Goal: Task Accomplishment & Management: Use online tool/utility

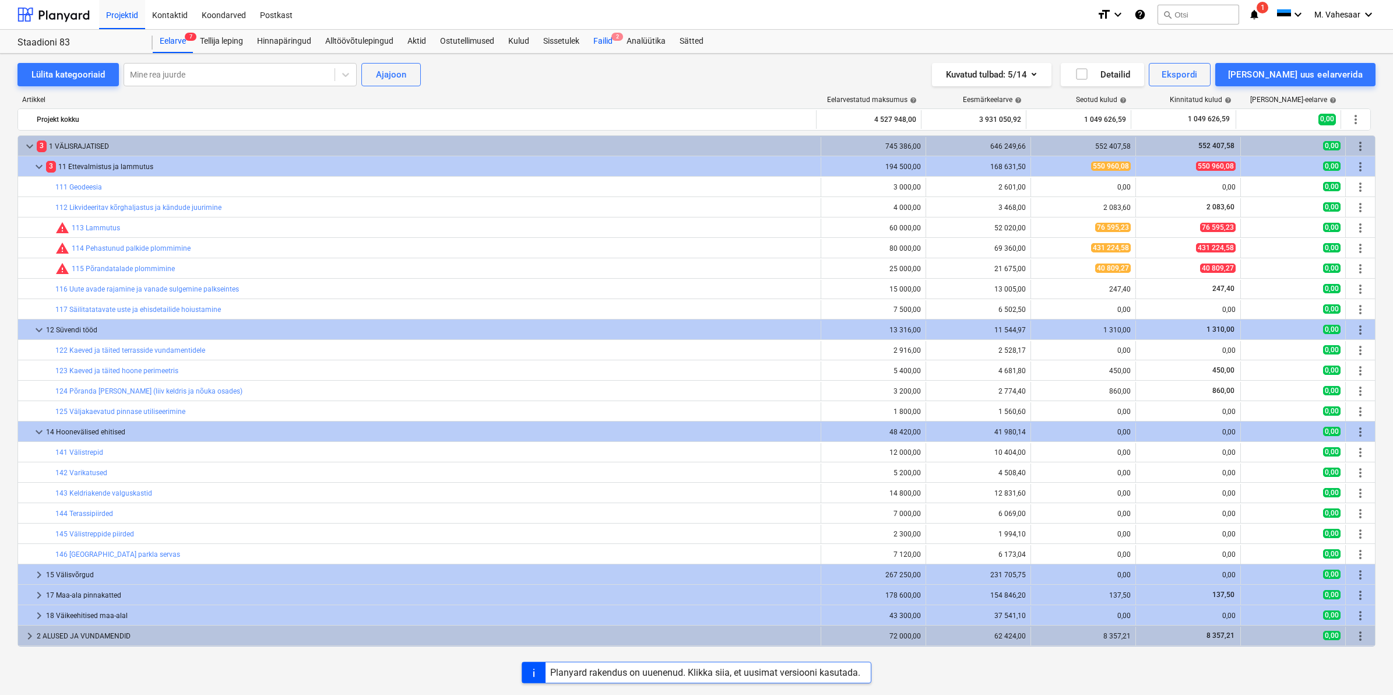
click at [598, 41] on div "Failid 2" at bounding box center [602, 41] width 33 height 23
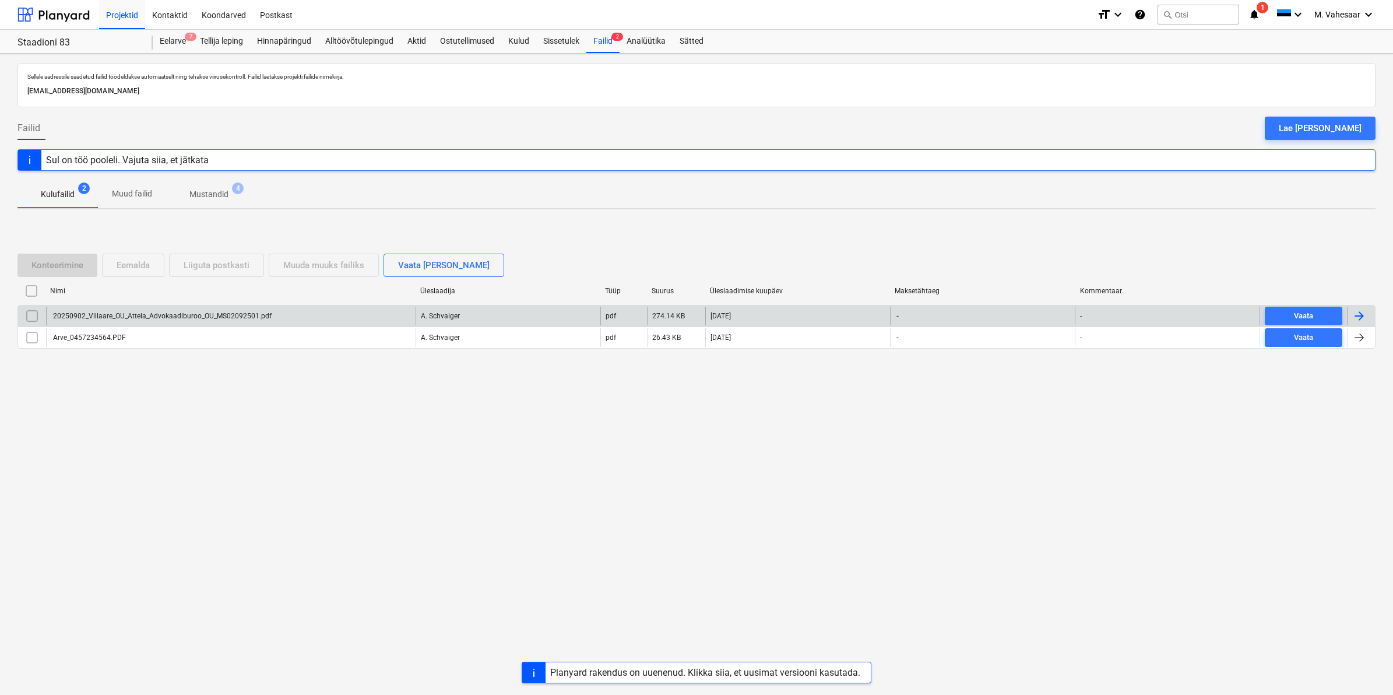
click at [203, 318] on div "20250902_Villaare_OU_Attela_Advokaadiburoo_OU_MS02092501.pdf" at bounding box center [161, 316] width 220 height 8
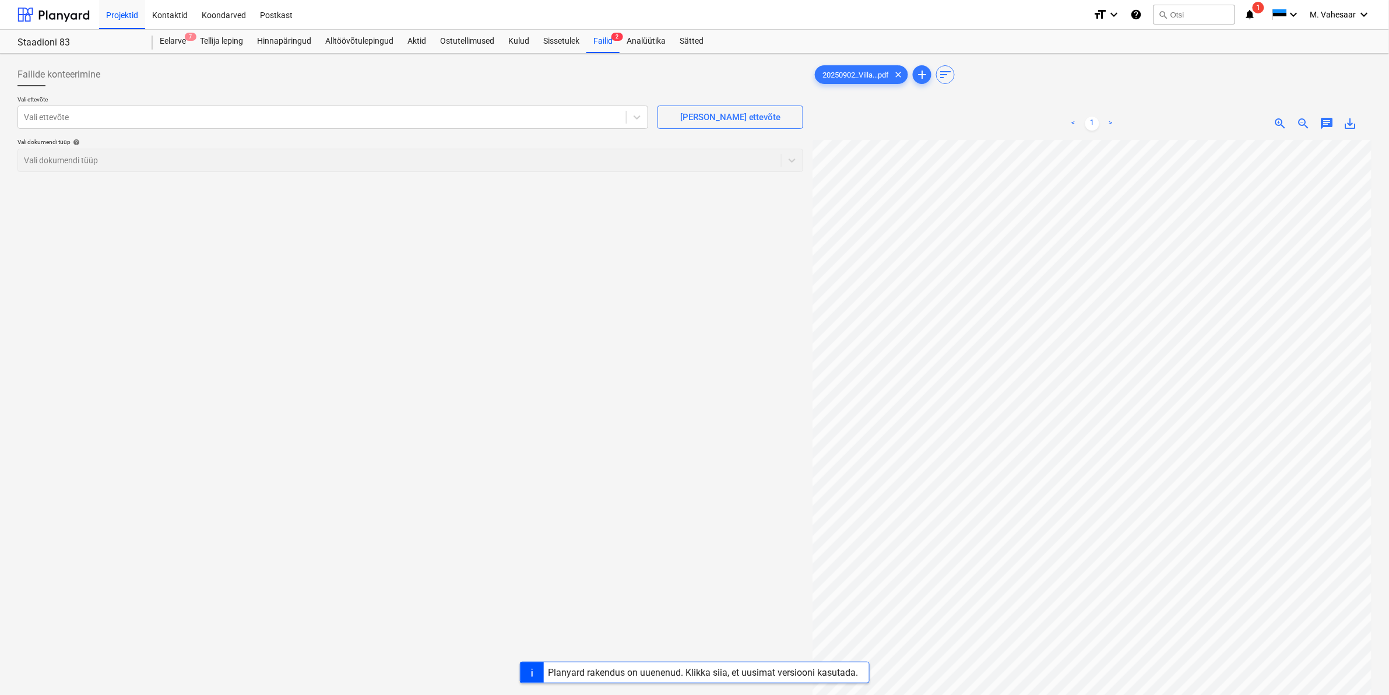
scroll to position [0, 129]
click at [596, 40] on div "Failid 2" at bounding box center [602, 41] width 33 height 23
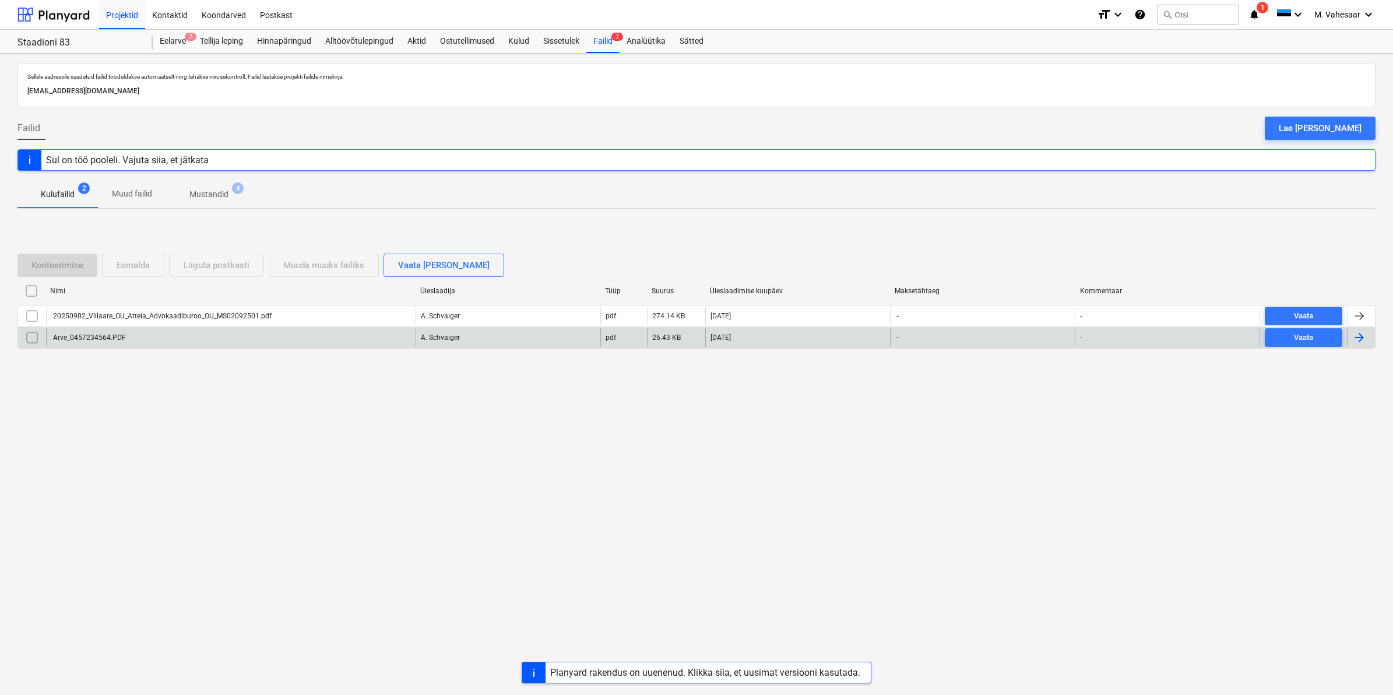
click at [105, 340] on div "Arve_0457234564.PDF" at bounding box center [88, 337] width 75 height 8
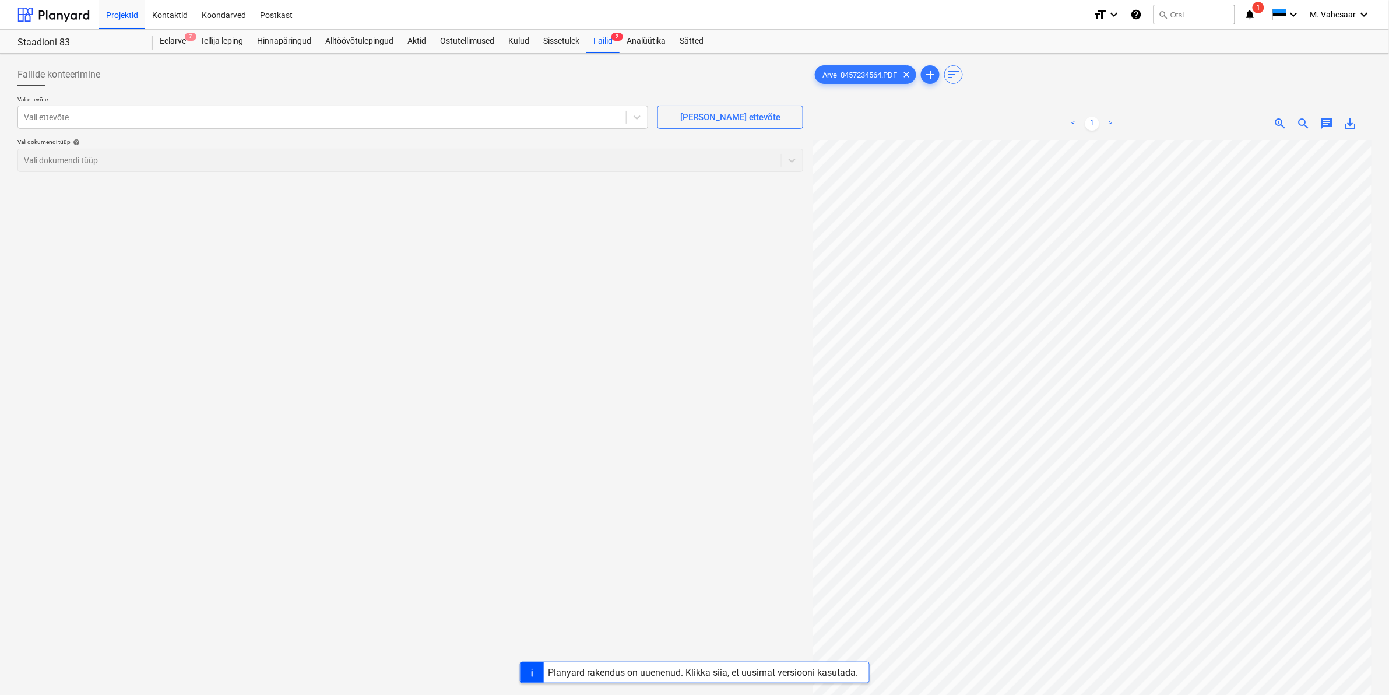
scroll to position [229, 0]
click at [604, 44] on div "Failid 2" at bounding box center [602, 41] width 33 height 23
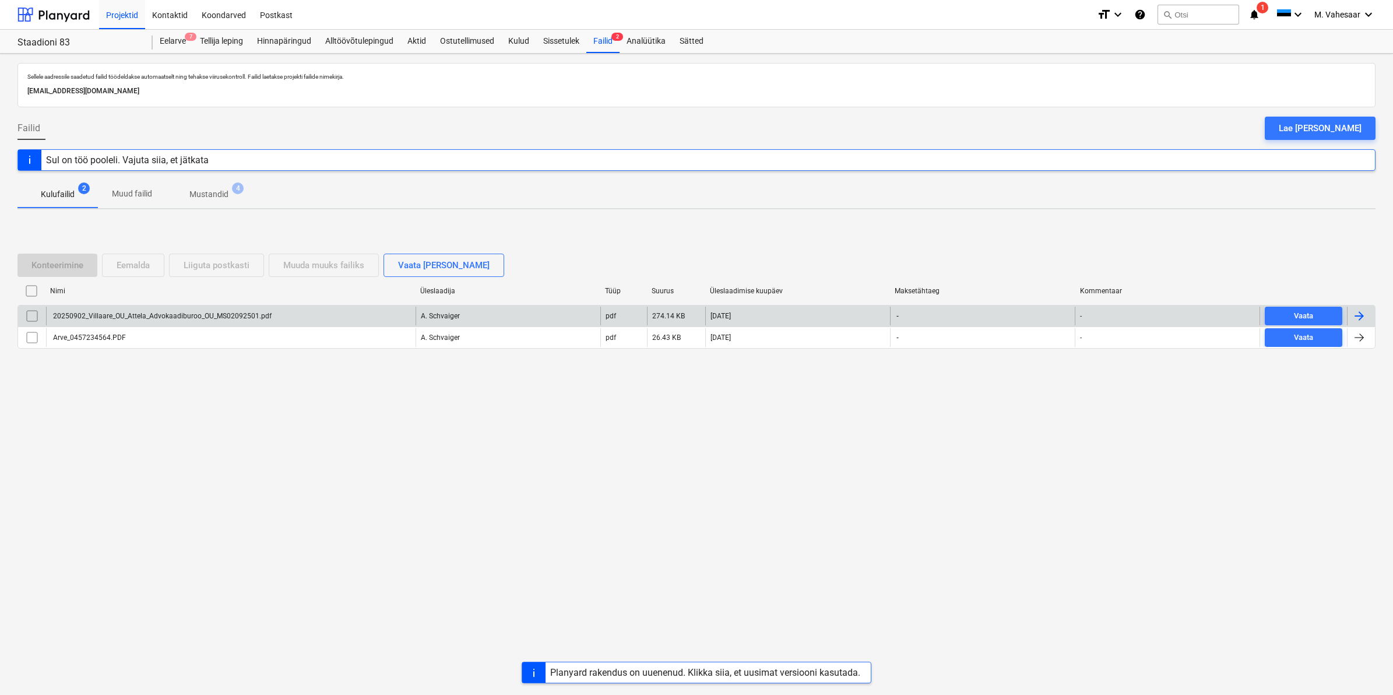
click at [150, 318] on div "20250902_Villaare_OU_Attela_Advokaadiburoo_OU_MS02092501.pdf" at bounding box center [161, 316] width 220 height 8
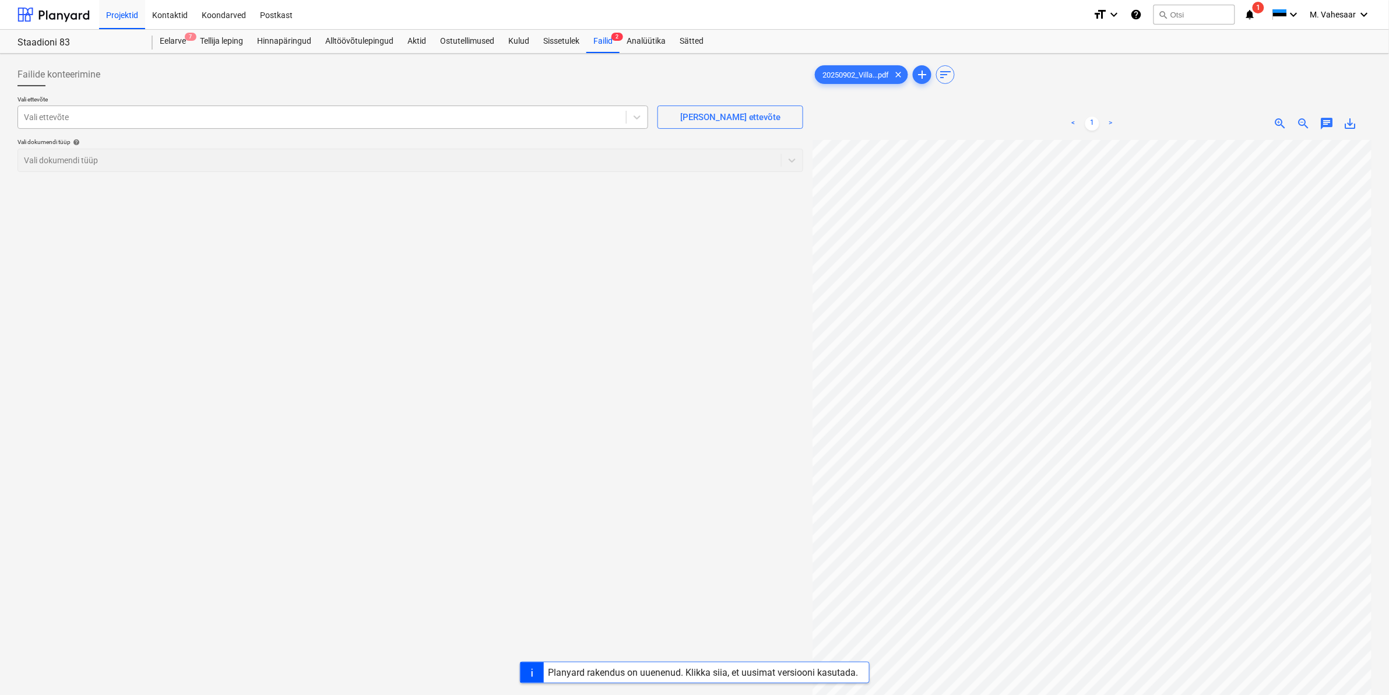
click at [315, 115] on div at bounding box center [322, 117] width 596 height 12
click at [962, 83] on div "20250902_Villa...pdf clear add sort < 1 > zoom_in zoom_out chat 0 save_alt" at bounding box center [1092, 432] width 559 height 739
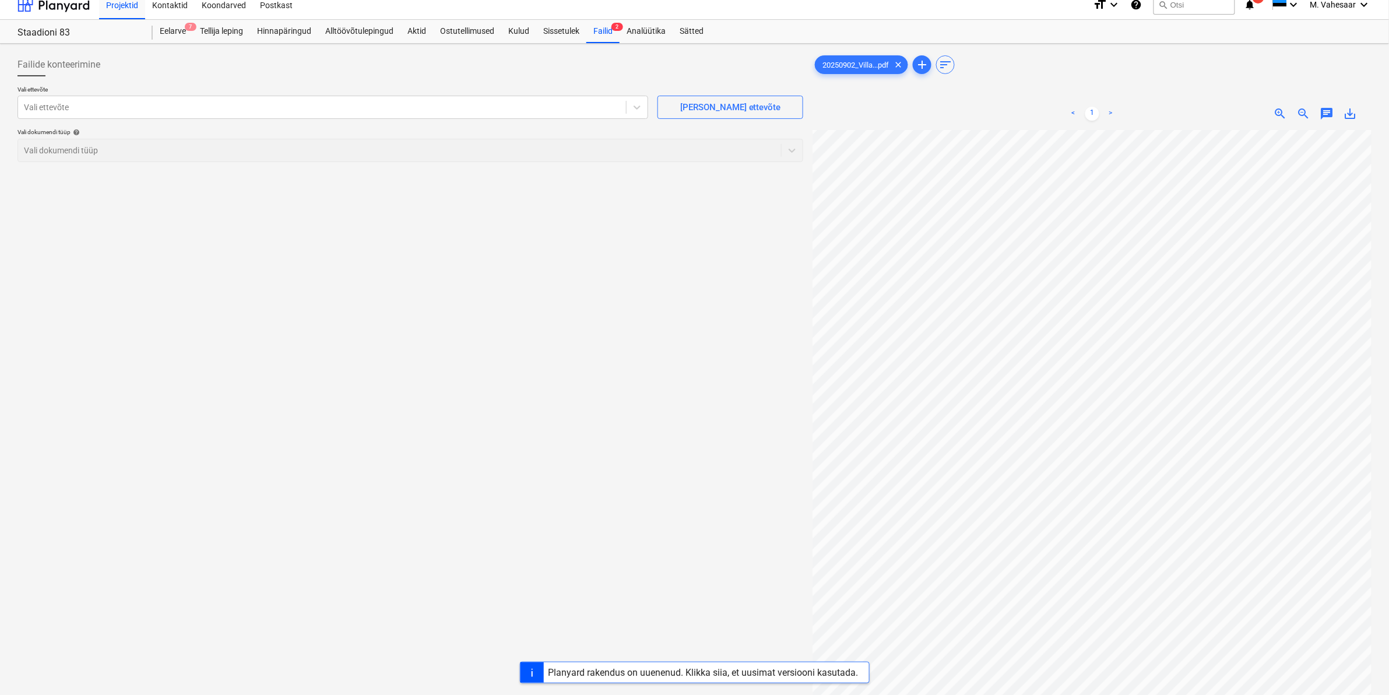
scroll to position [0, 0]
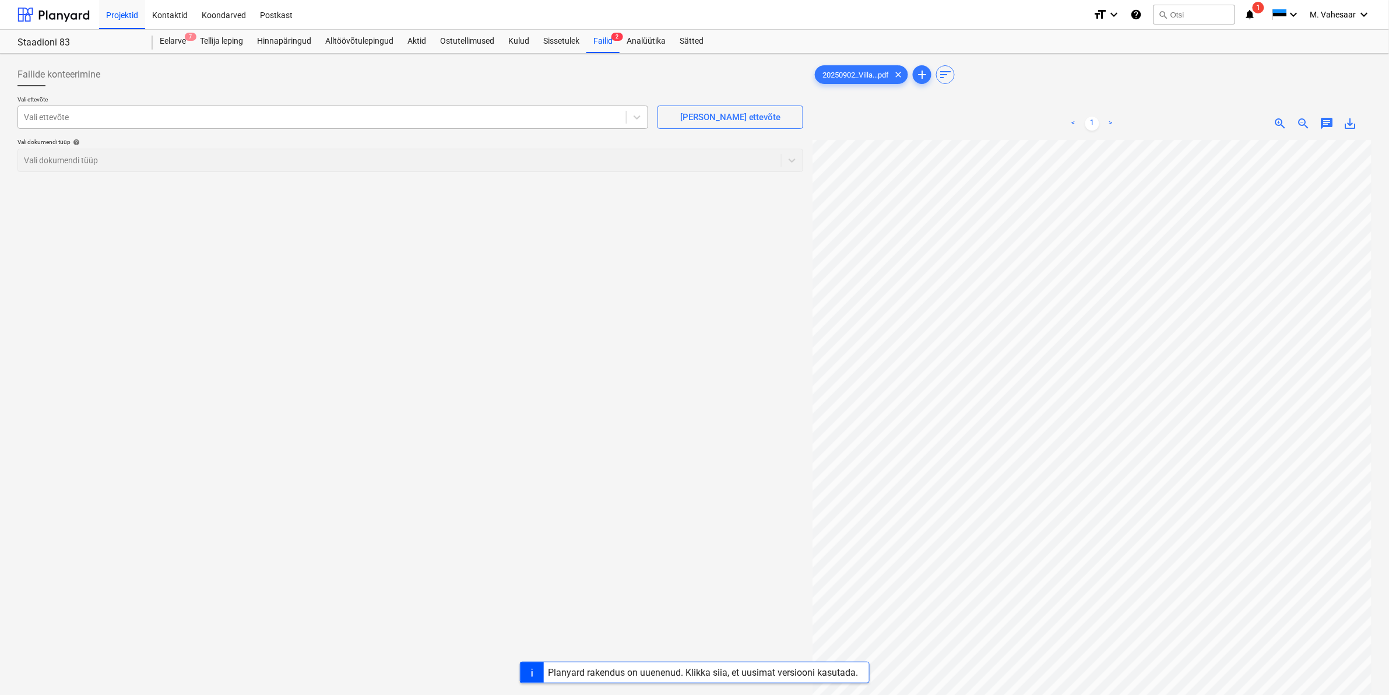
click at [213, 121] on div at bounding box center [322, 117] width 596 height 12
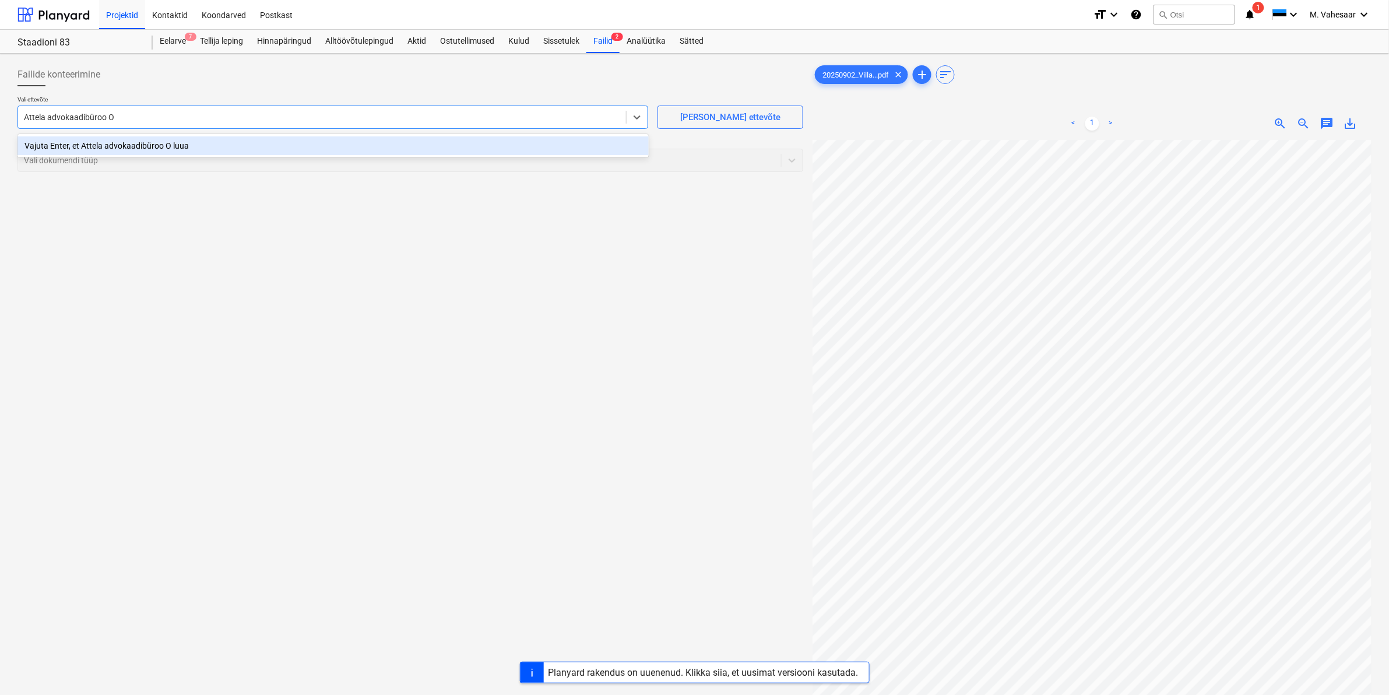
type input "Attela advokaadibüroo OÜ"
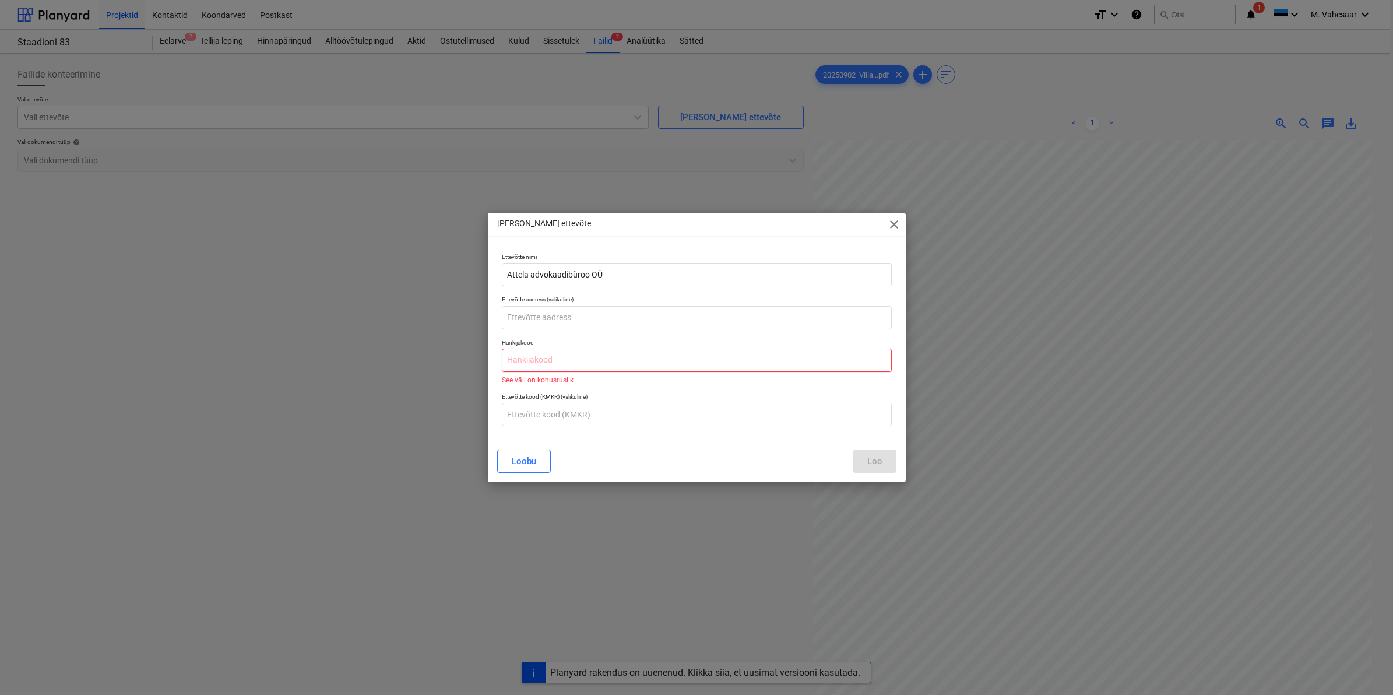
click at [577, 353] on input "text" at bounding box center [697, 360] width 390 height 23
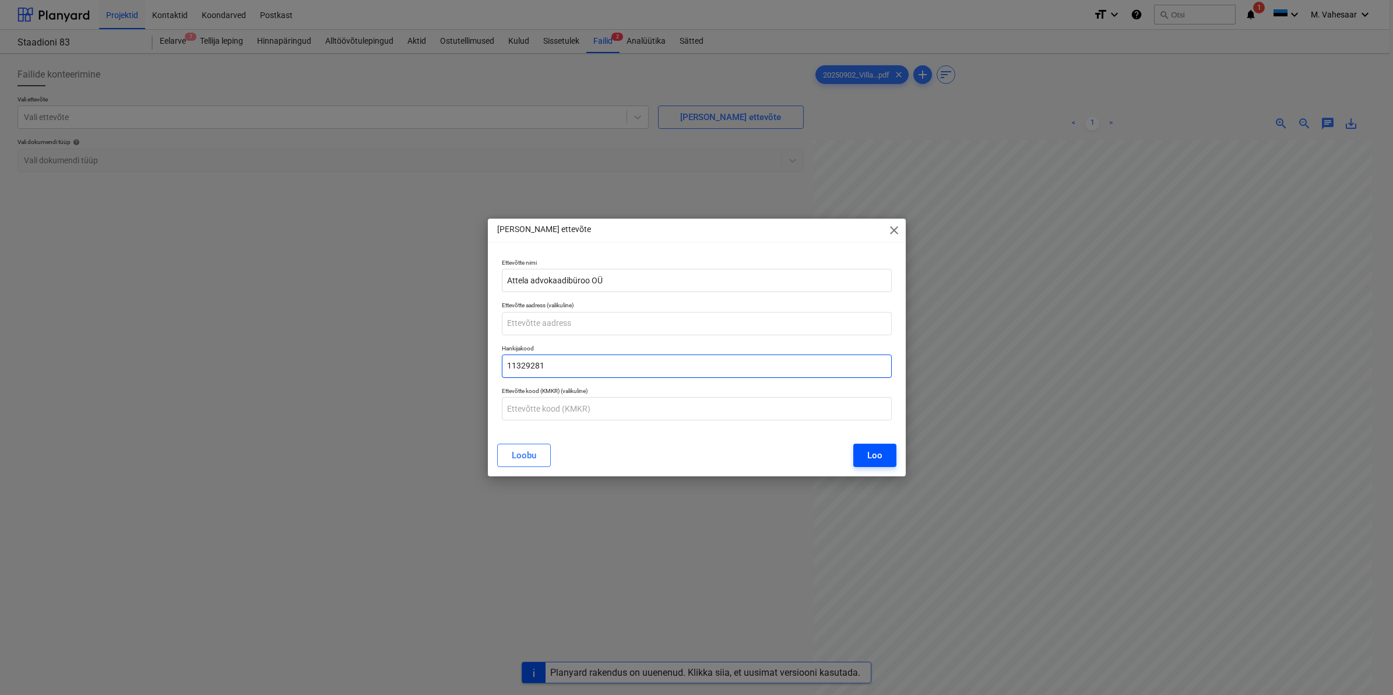
type input "11329281"
click at [881, 455] on div "Loo" at bounding box center [874, 455] width 15 height 15
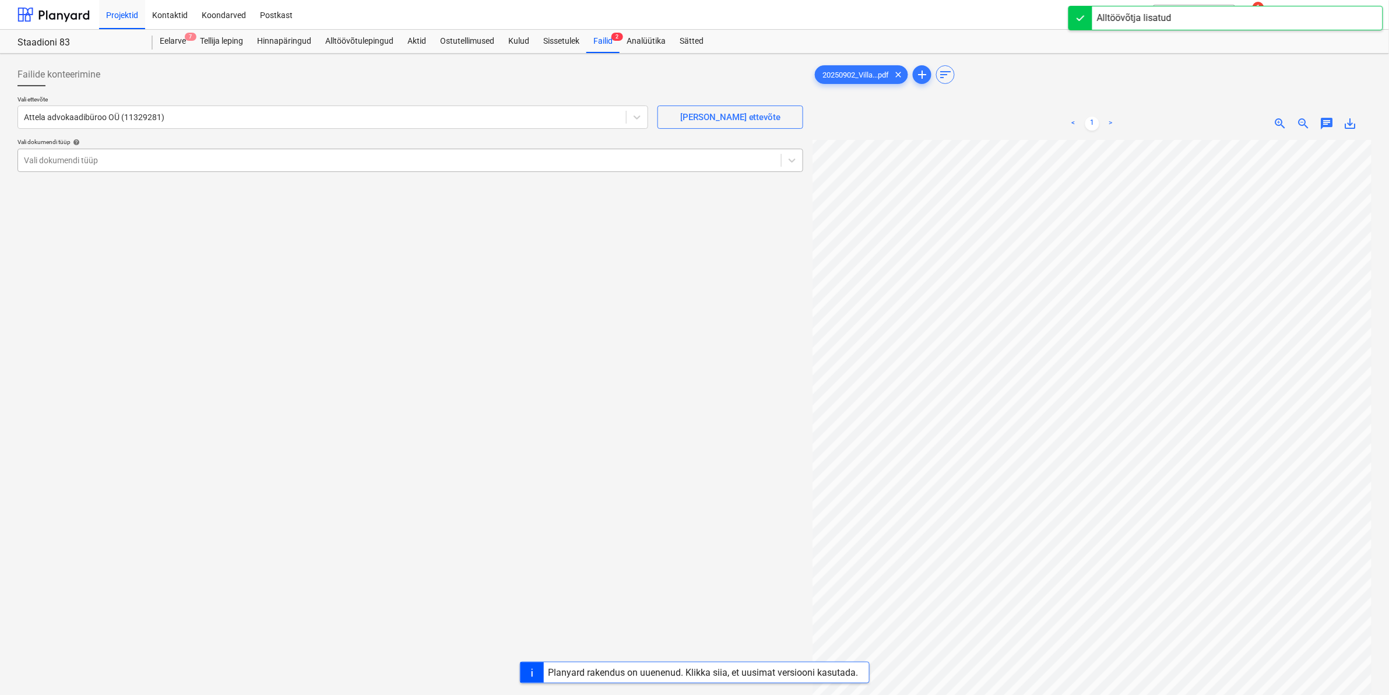
click at [35, 160] on div at bounding box center [399, 160] width 751 height 12
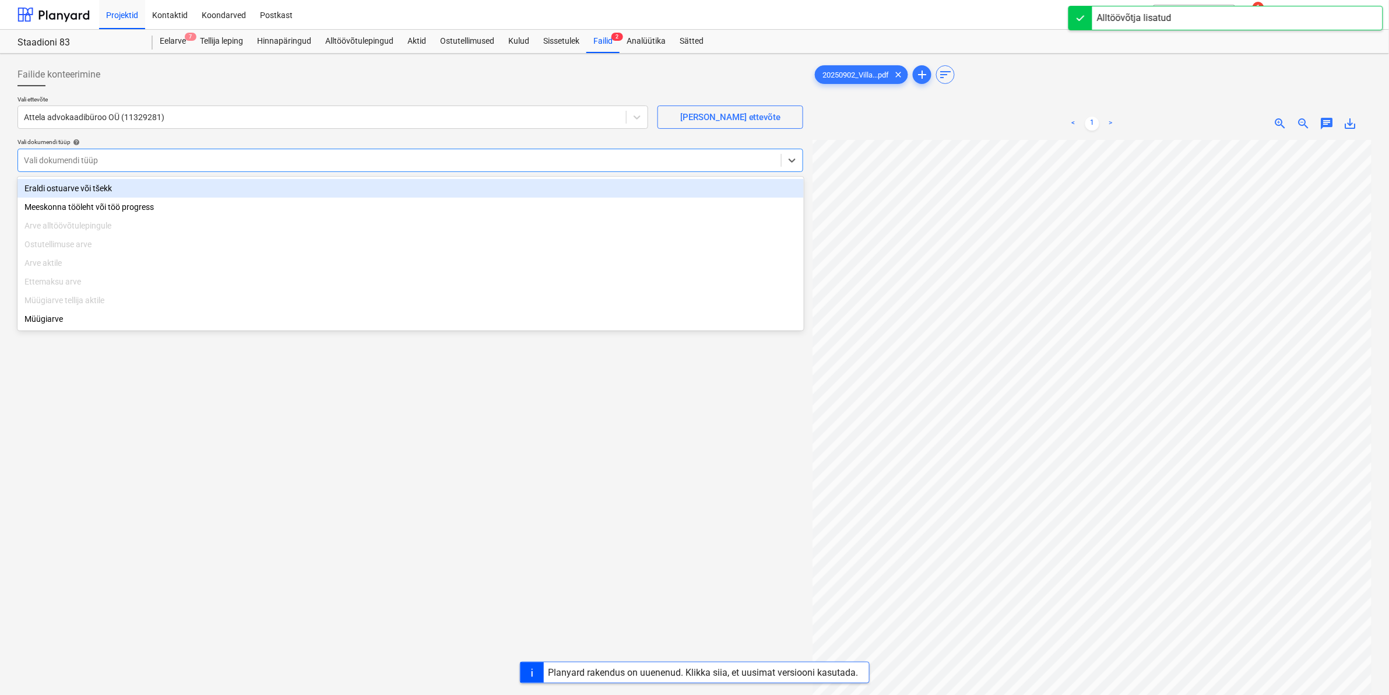
click at [50, 192] on div "Eraldi ostuarve või tšekk" at bounding box center [410, 188] width 786 height 19
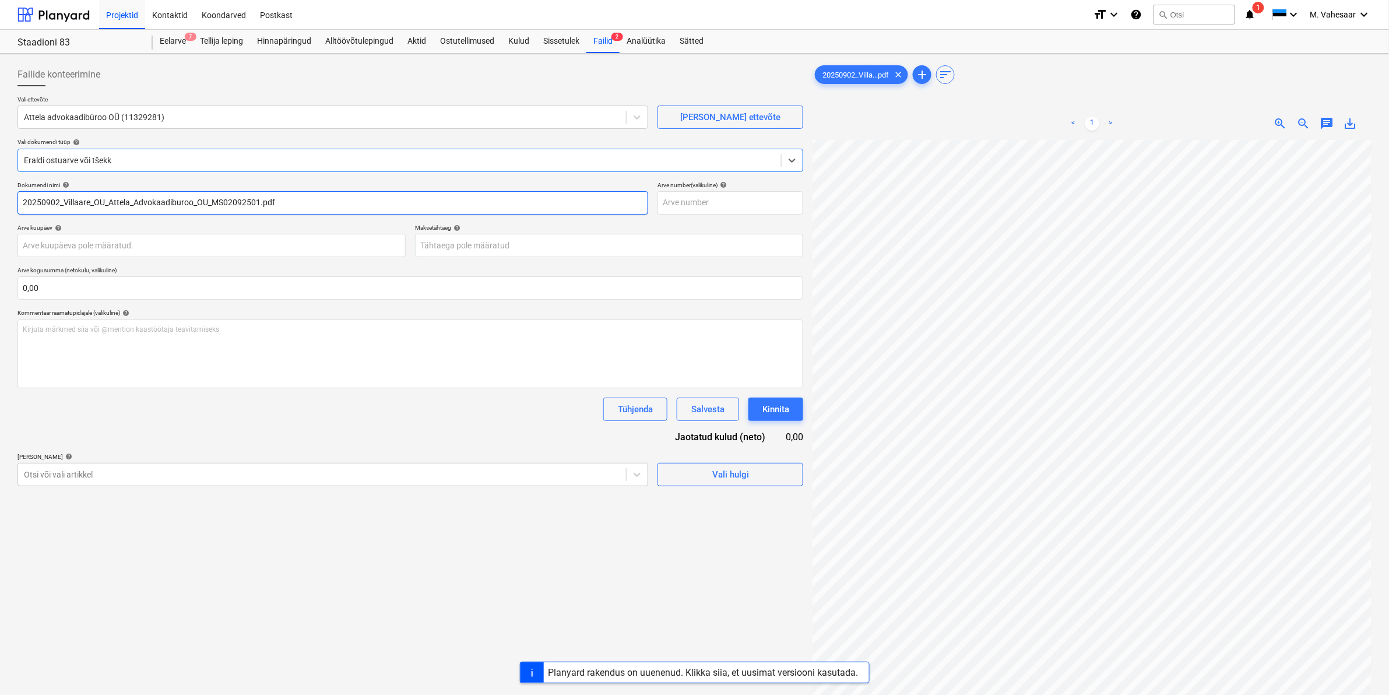
click at [95, 202] on input "20250902_Villaare_OU_Attela_Advokaadiburoo_OU_MS02092501.pdf" at bounding box center [332, 202] width 631 height 23
type input "OU_Attela_Advokaadiburoo_OU_MS02092501.pdf"
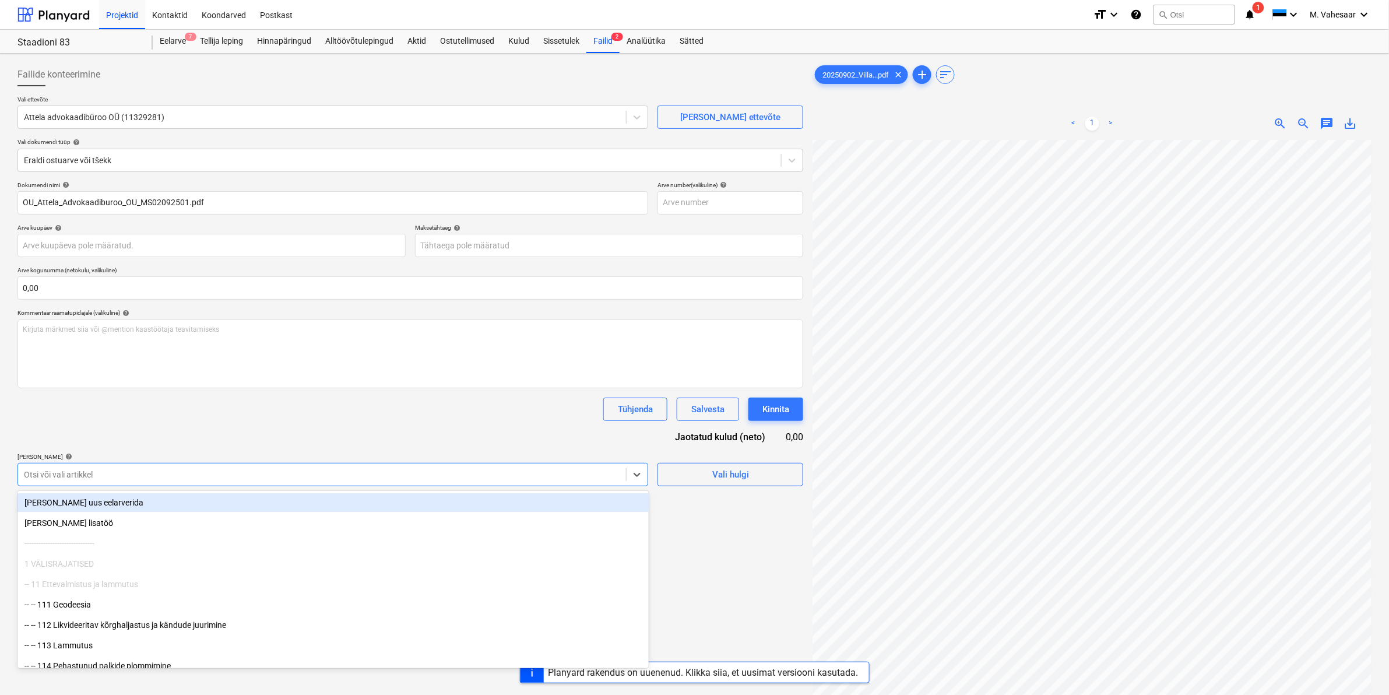
click at [62, 472] on div at bounding box center [322, 475] width 596 height 12
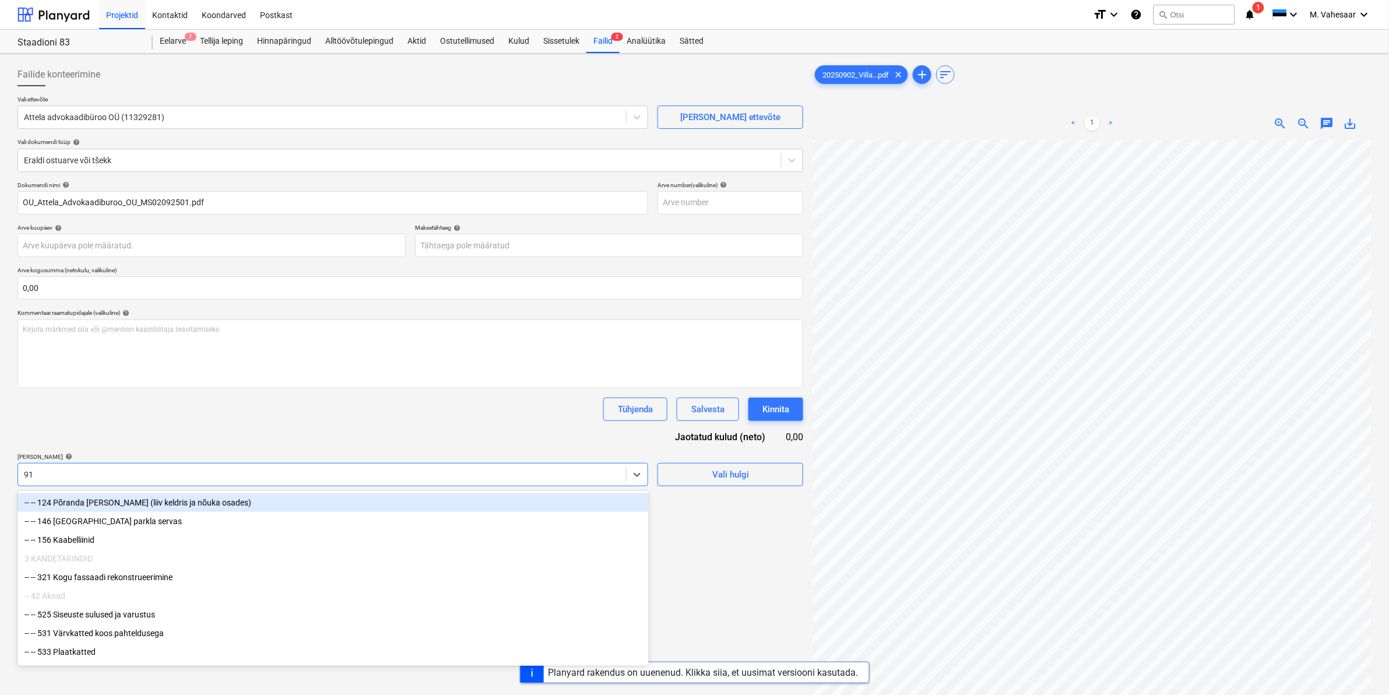
type input "911"
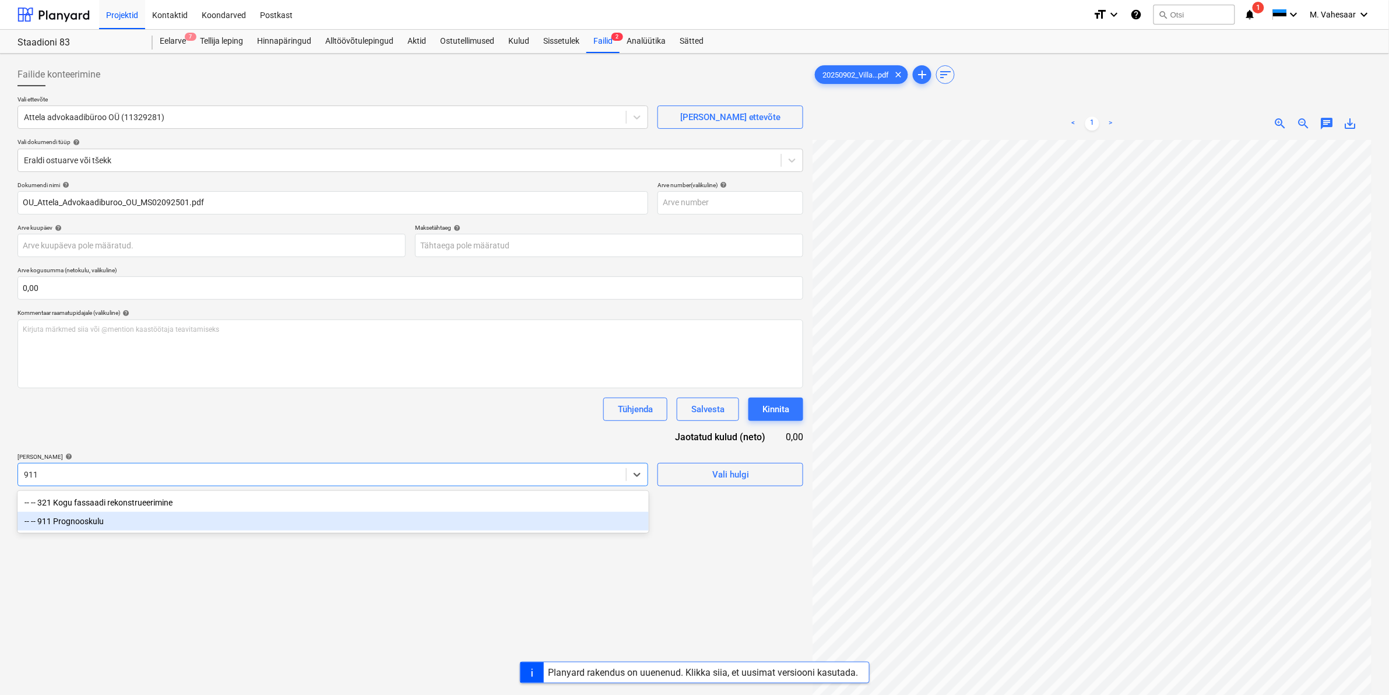
click at [115, 516] on div "-- -- 911 Prognooskulu" at bounding box center [332, 521] width 631 height 19
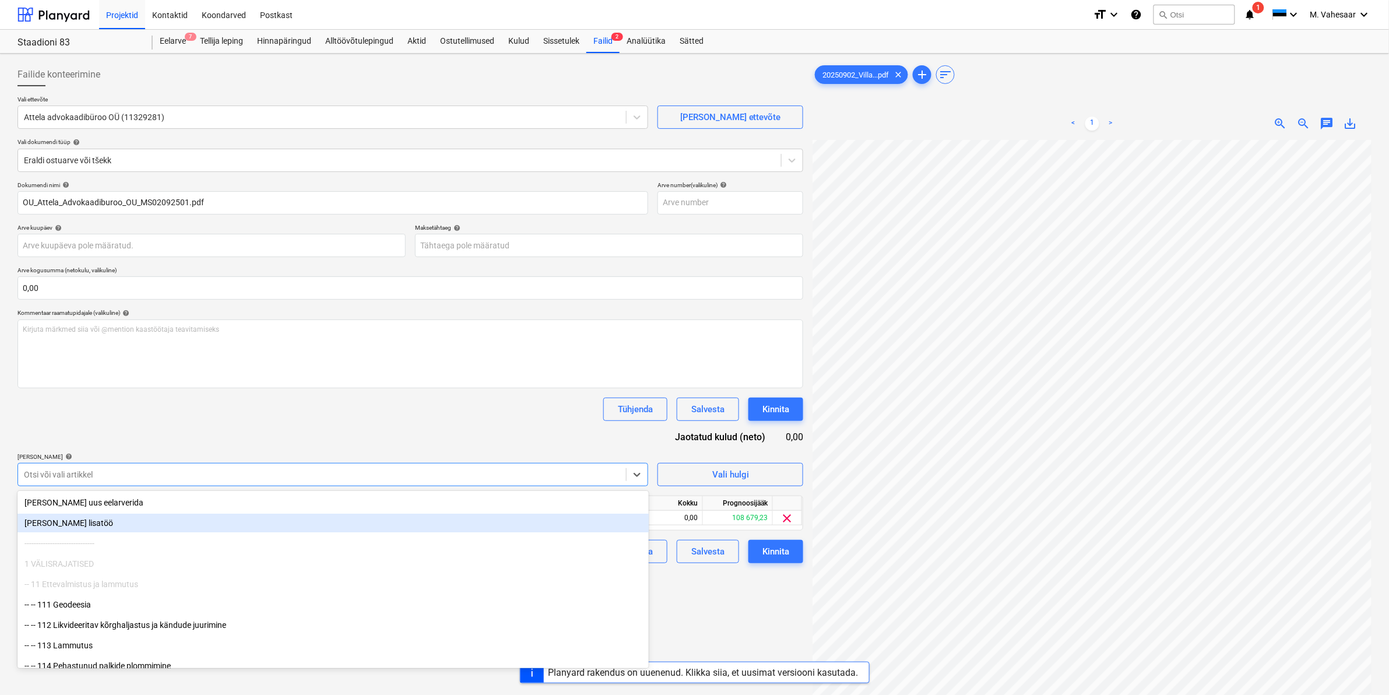
click at [690, 596] on div "Failide konteerimine Vali ettevõte Attela advokaadibüroo OÜ (11329281) [PERSON_…" at bounding box center [410, 432] width 795 height 748
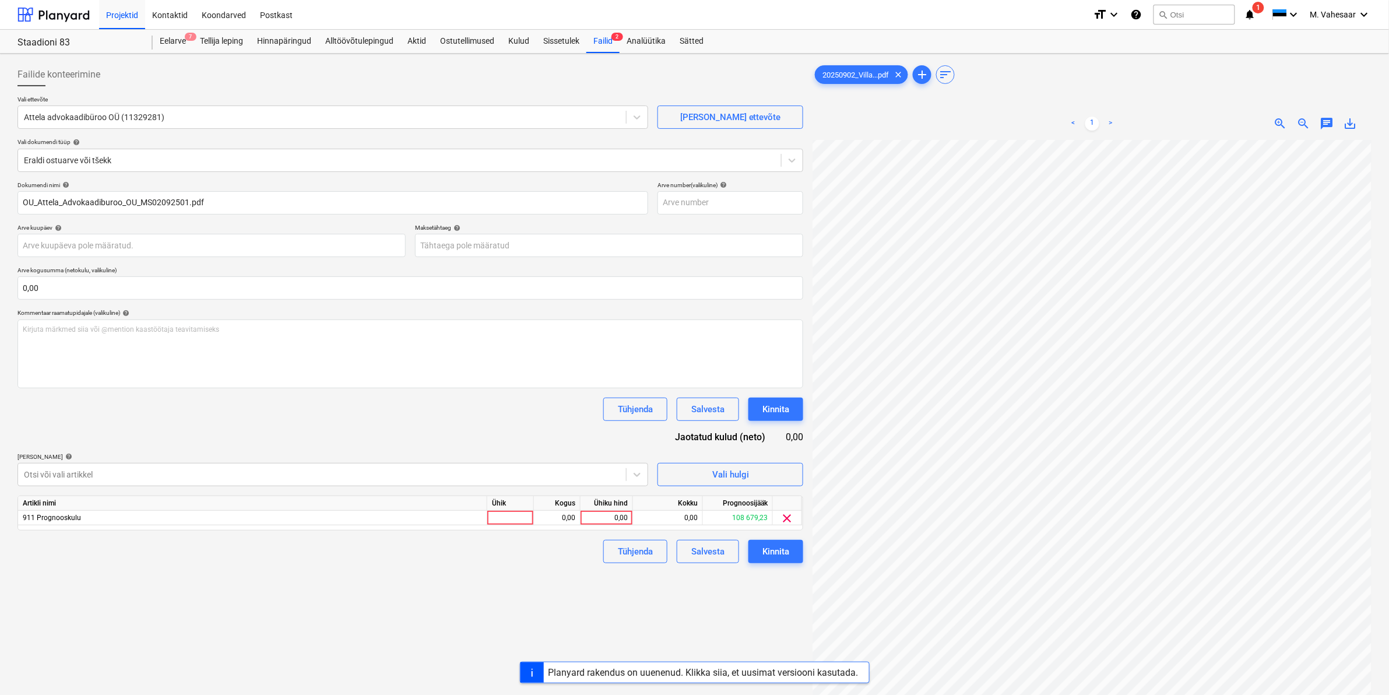
scroll to position [231, 141]
click at [604, 514] on div "0,00" at bounding box center [606, 518] width 43 height 15
type input "600"
click at [544, 567] on div "Failide konteerimine Vali ettevõte Attela advokaadibüroo OÜ (11329281) [PERSON_…" at bounding box center [410, 432] width 795 height 748
click at [770, 550] on div "Kinnita" at bounding box center [775, 551] width 27 height 15
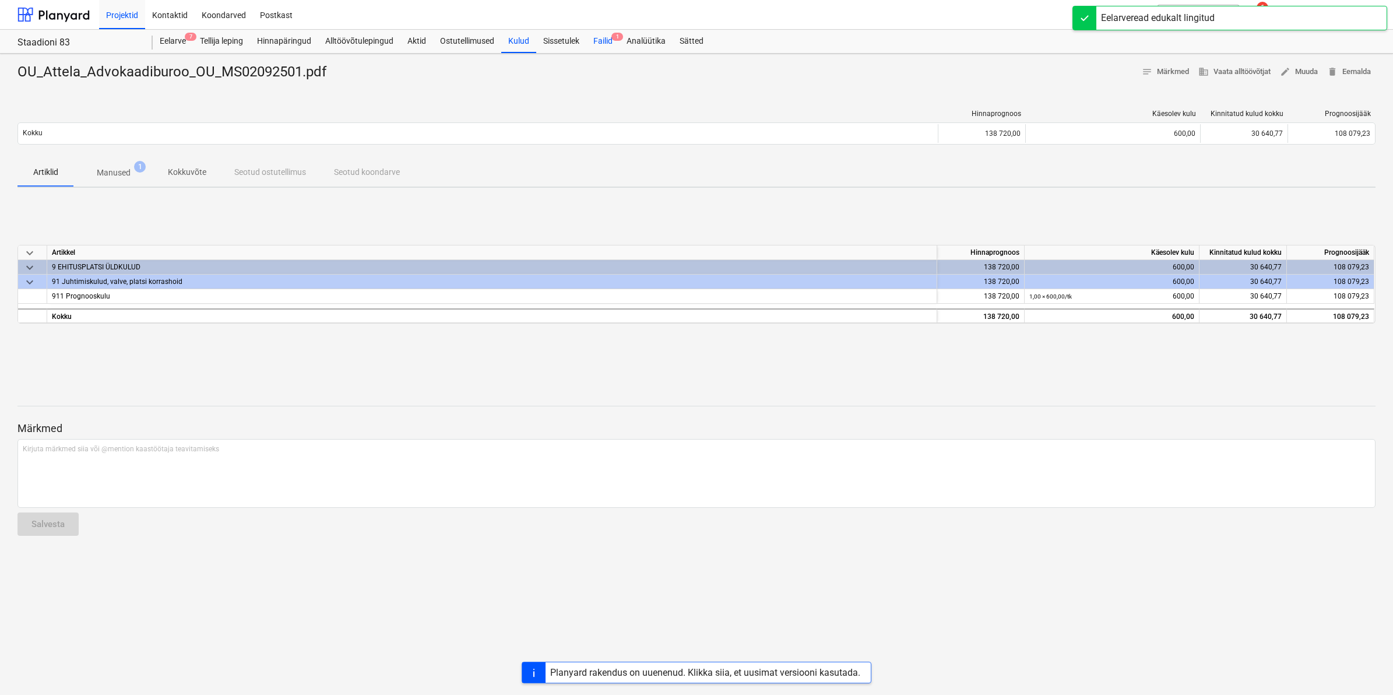
click at [595, 36] on div "Failid 1" at bounding box center [602, 41] width 33 height 23
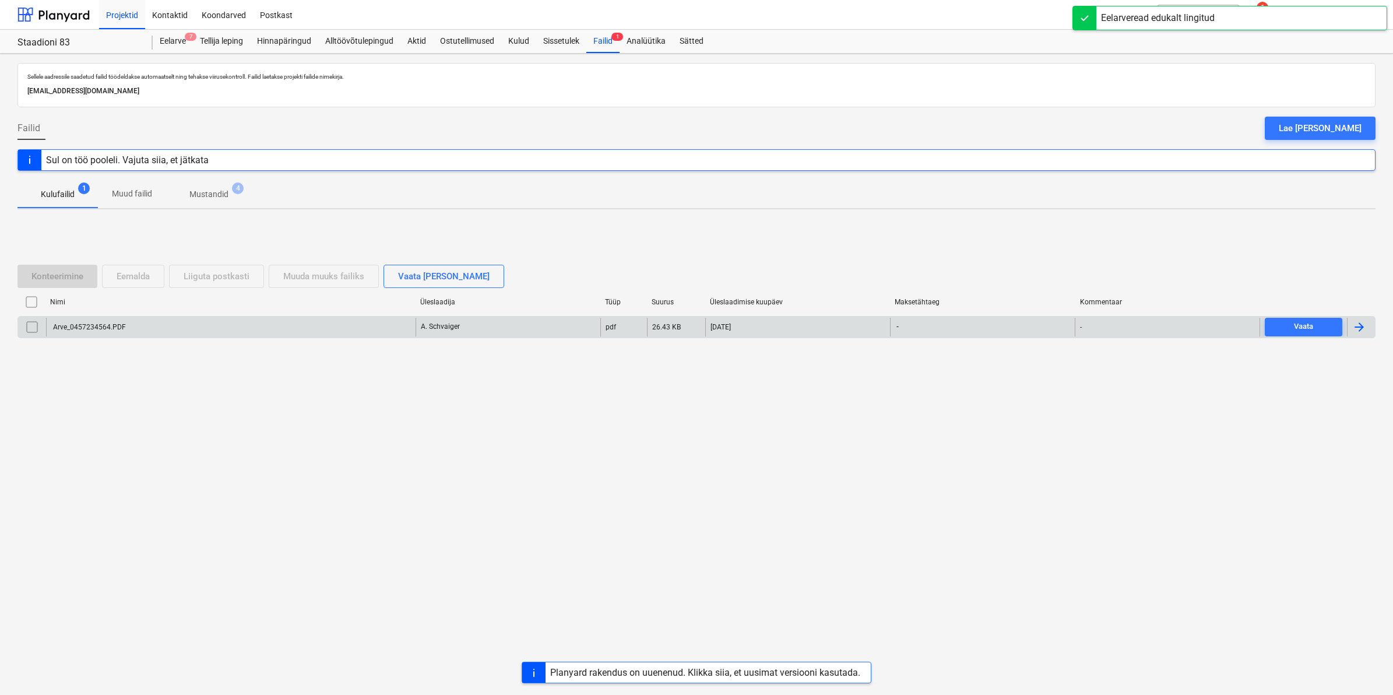
click at [115, 333] on div "Arve_0457234564.PDF" at bounding box center [231, 327] width 370 height 19
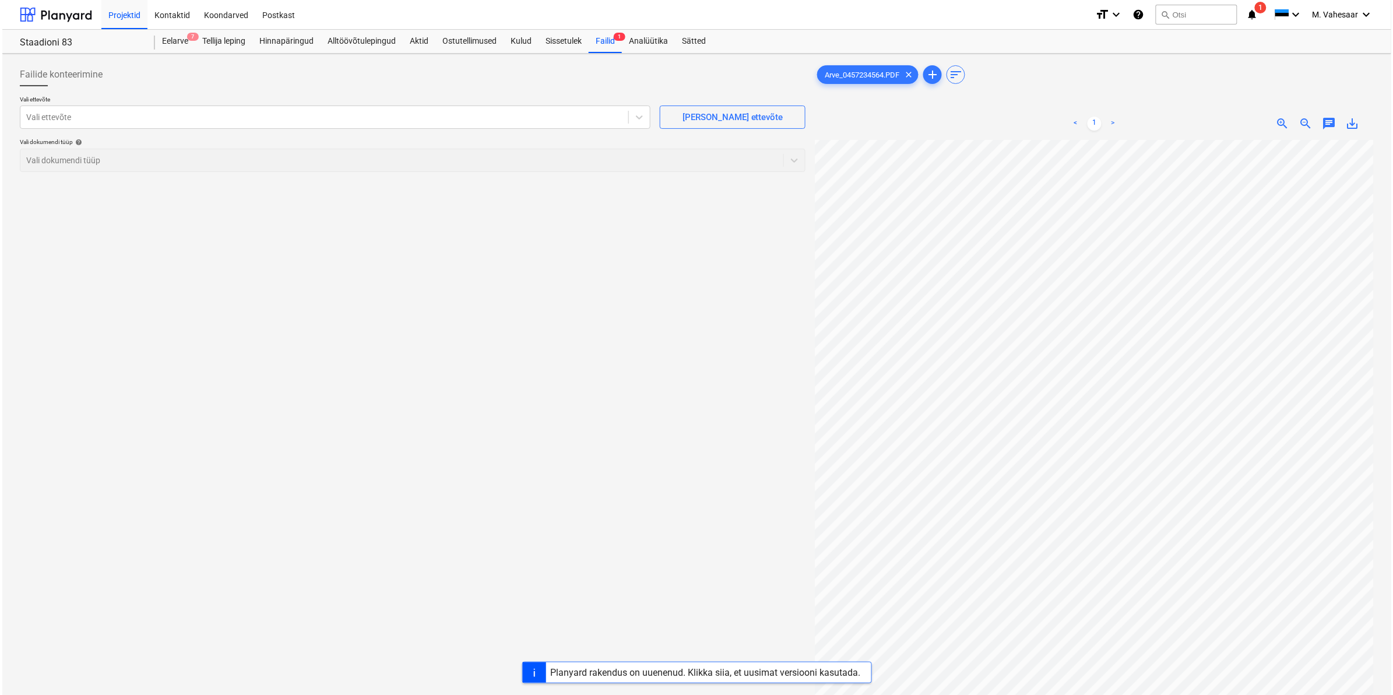
scroll to position [254, 140]
click at [112, 118] on div at bounding box center [322, 117] width 596 height 12
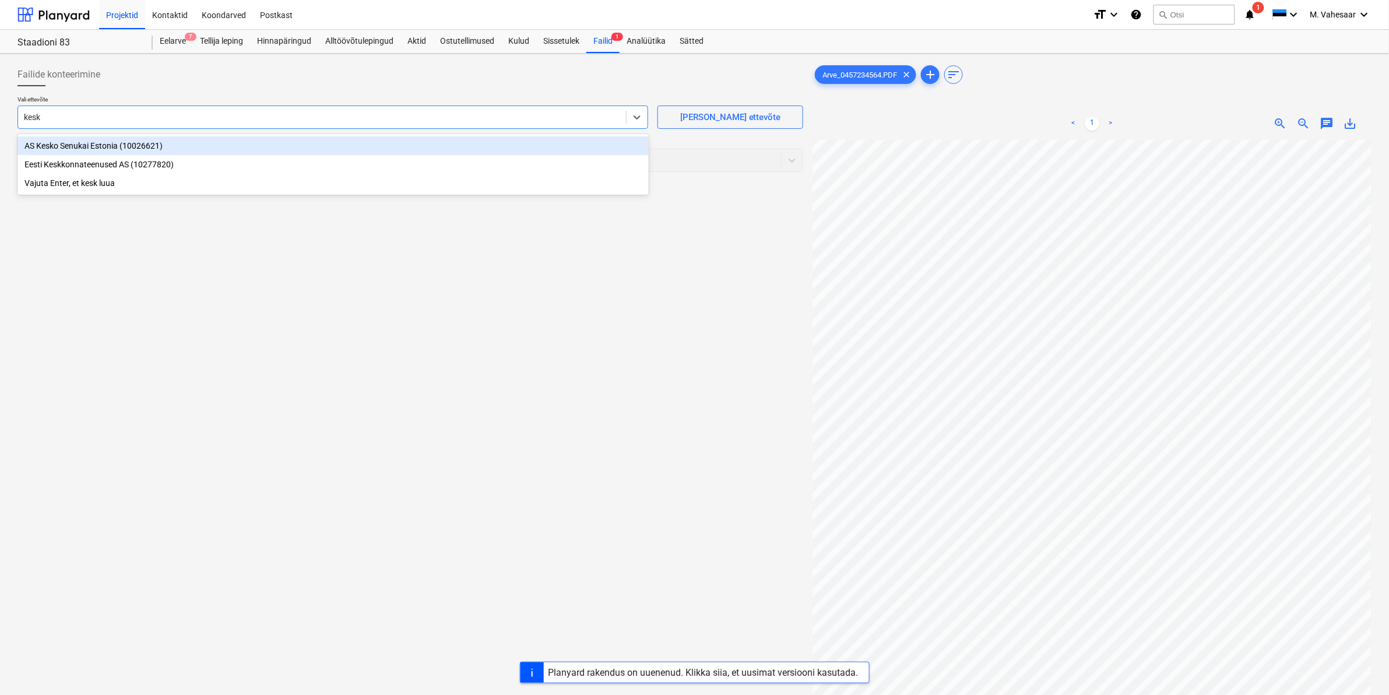
type input "kesko"
click at [97, 146] on div "AS Kesko Senukai Estonia (10026621)" at bounding box center [332, 145] width 631 height 19
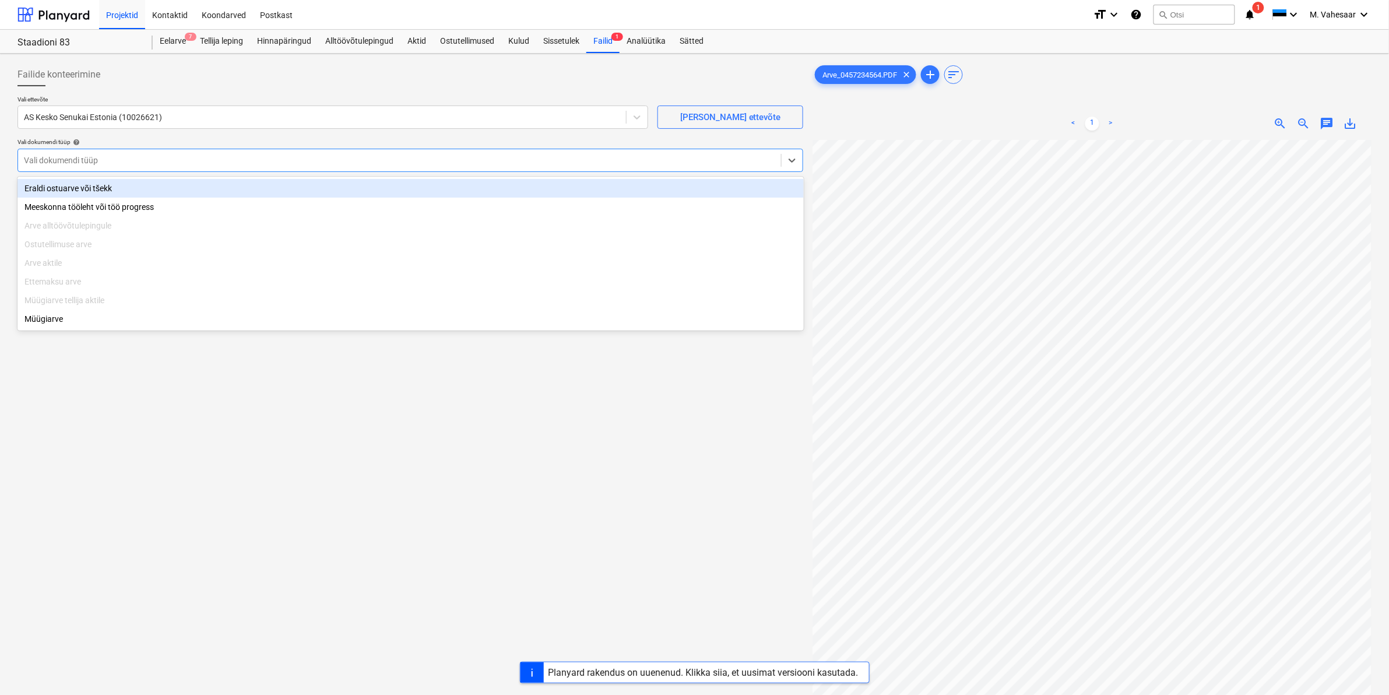
click at [92, 156] on div at bounding box center [399, 160] width 751 height 12
click at [82, 182] on div "Eraldi ostuarve või tšekk" at bounding box center [410, 188] width 786 height 19
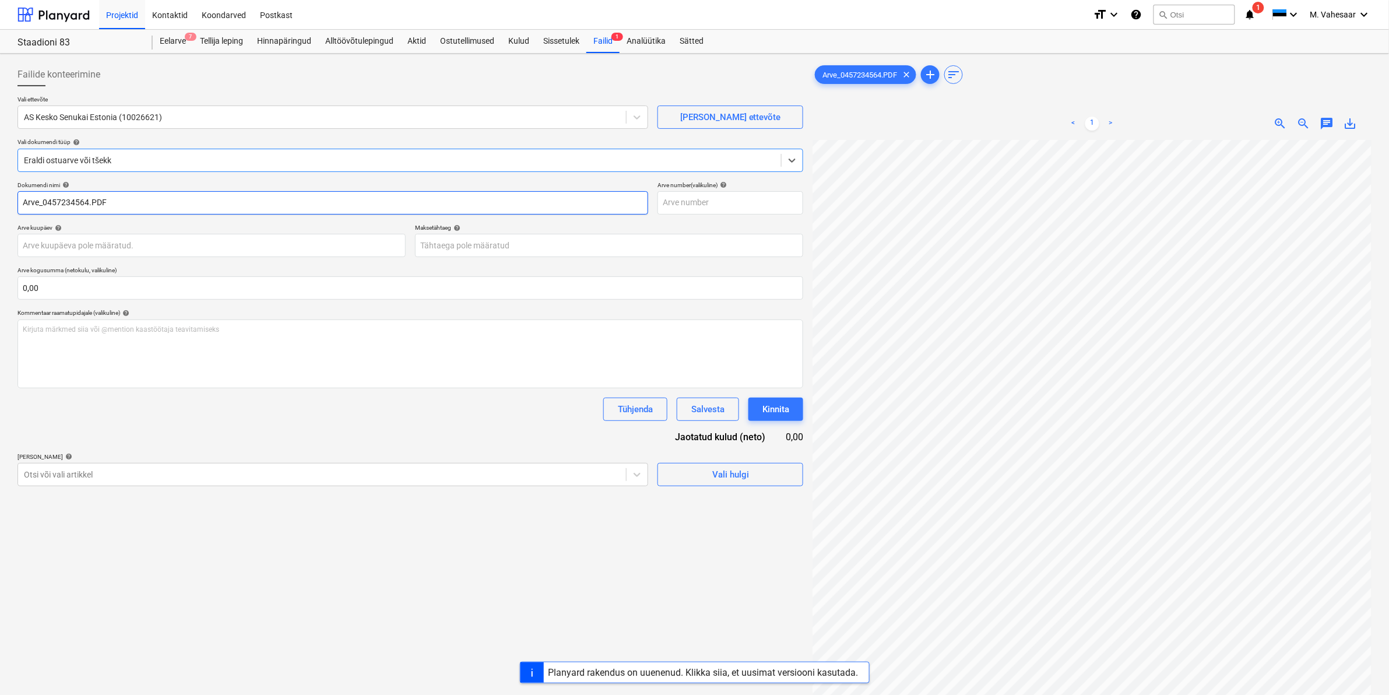
click at [25, 199] on input "Arve_0457234564.PDF" at bounding box center [332, 202] width 631 height 23
type input "K Rauta Arve_0457234564.PDF"
click at [80, 467] on div "Otsi või vali artikkel" at bounding box center [322, 474] width 608 height 16
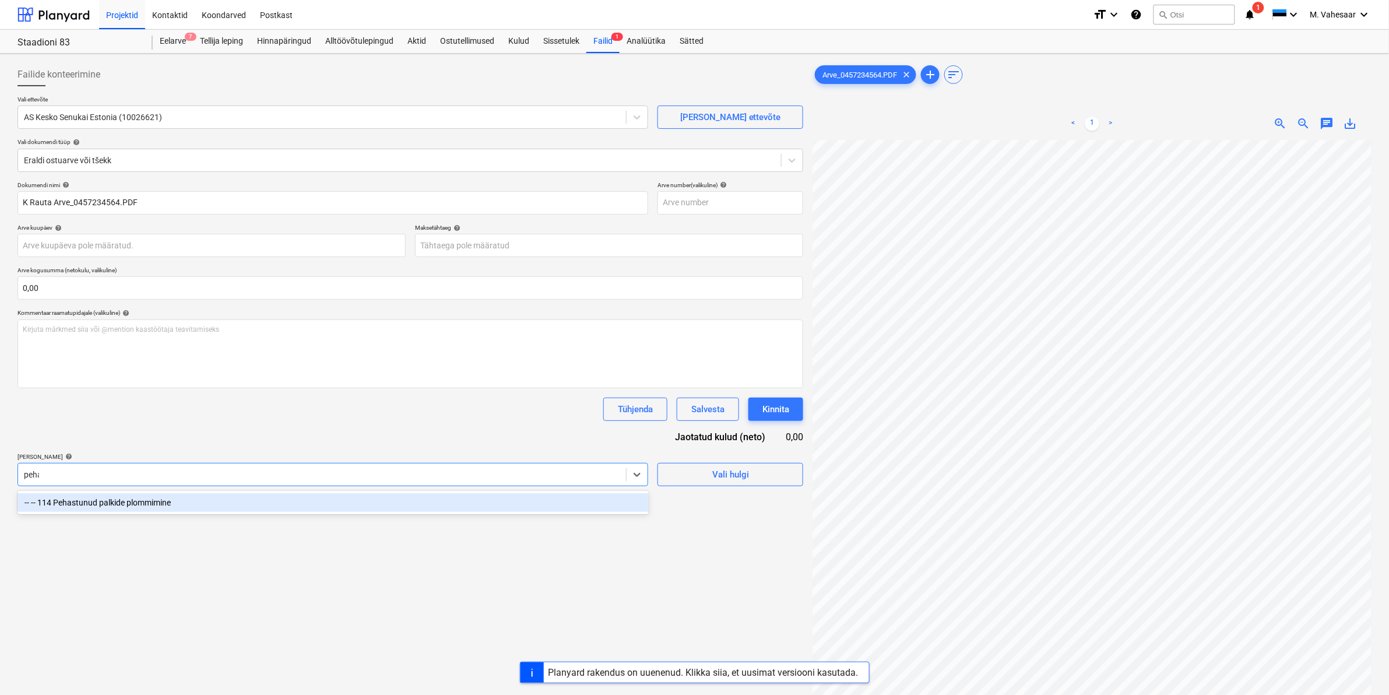
type input "pehas"
click at [106, 505] on div "-- -- 114 Pehastunud palkide plommimine" at bounding box center [332, 502] width 631 height 19
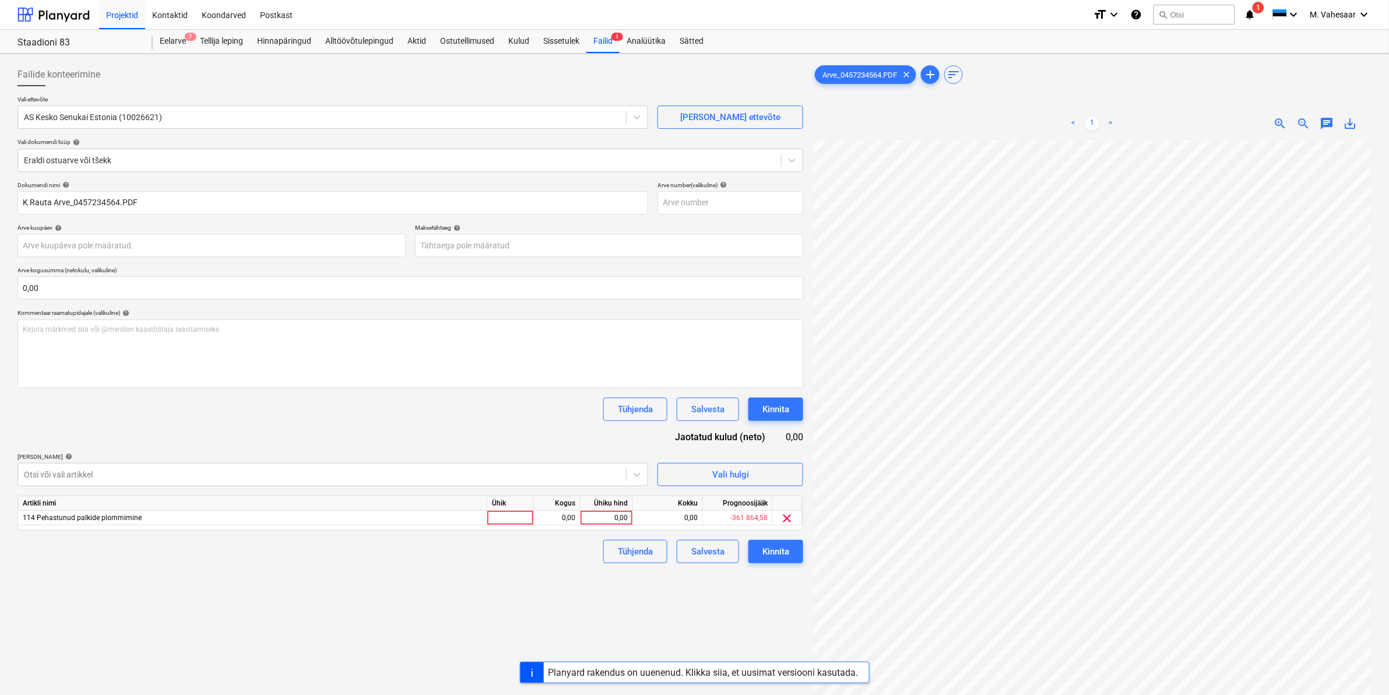
drag, startPoint x: 668, startPoint y: 592, endPoint x: 656, endPoint y: 579, distance: 17.3
click at [669, 592] on div "Failide konteerimine Vali ettevõte AS Kesko Senukai Estonia (10026621) [PERSON_…" at bounding box center [410, 432] width 795 height 748
click at [611, 514] on div "0,00" at bounding box center [606, 518] width 43 height 15
type input "3,10"
click at [574, 552] on div "Tühjenda Salvesta Kinnita" at bounding box center [410, 551] width 786 height 23
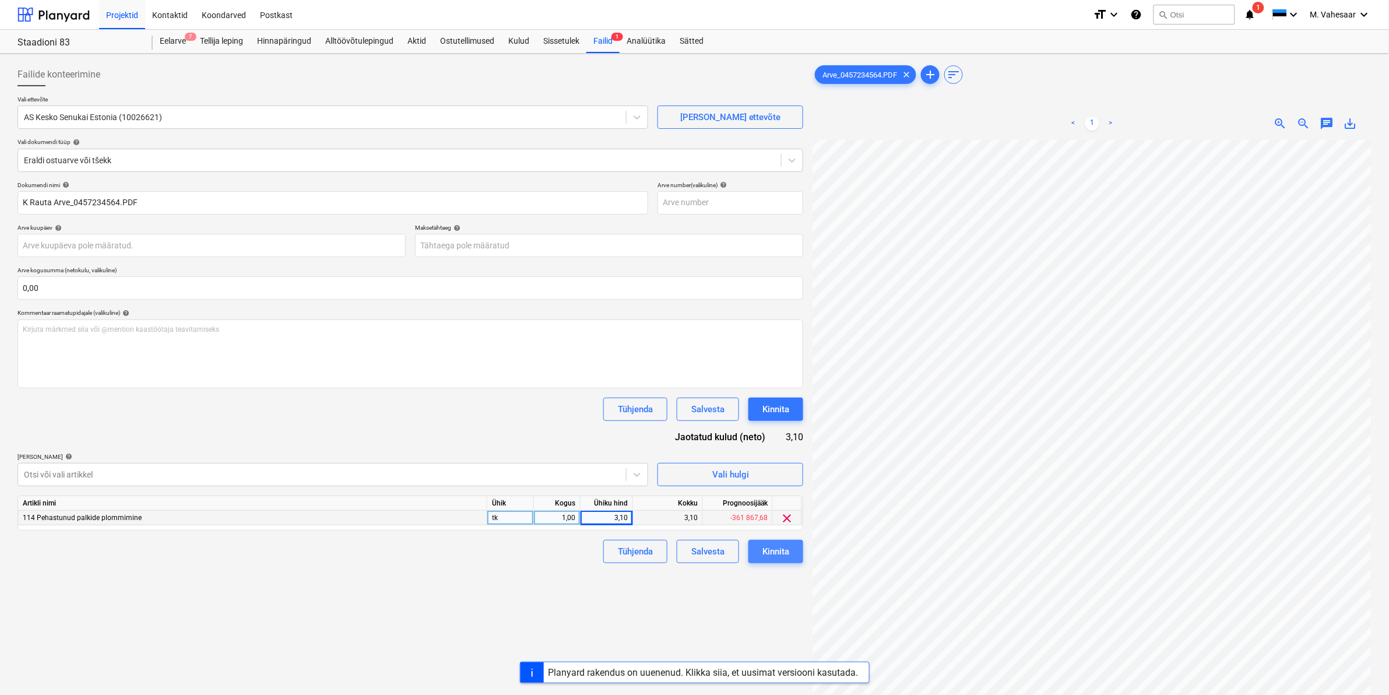
click at [776, 548] on div "Kinnita" at bounding box center [775, 551] width 27 height 15
